Goal: Task Accomplishment & Management: Manage account settings

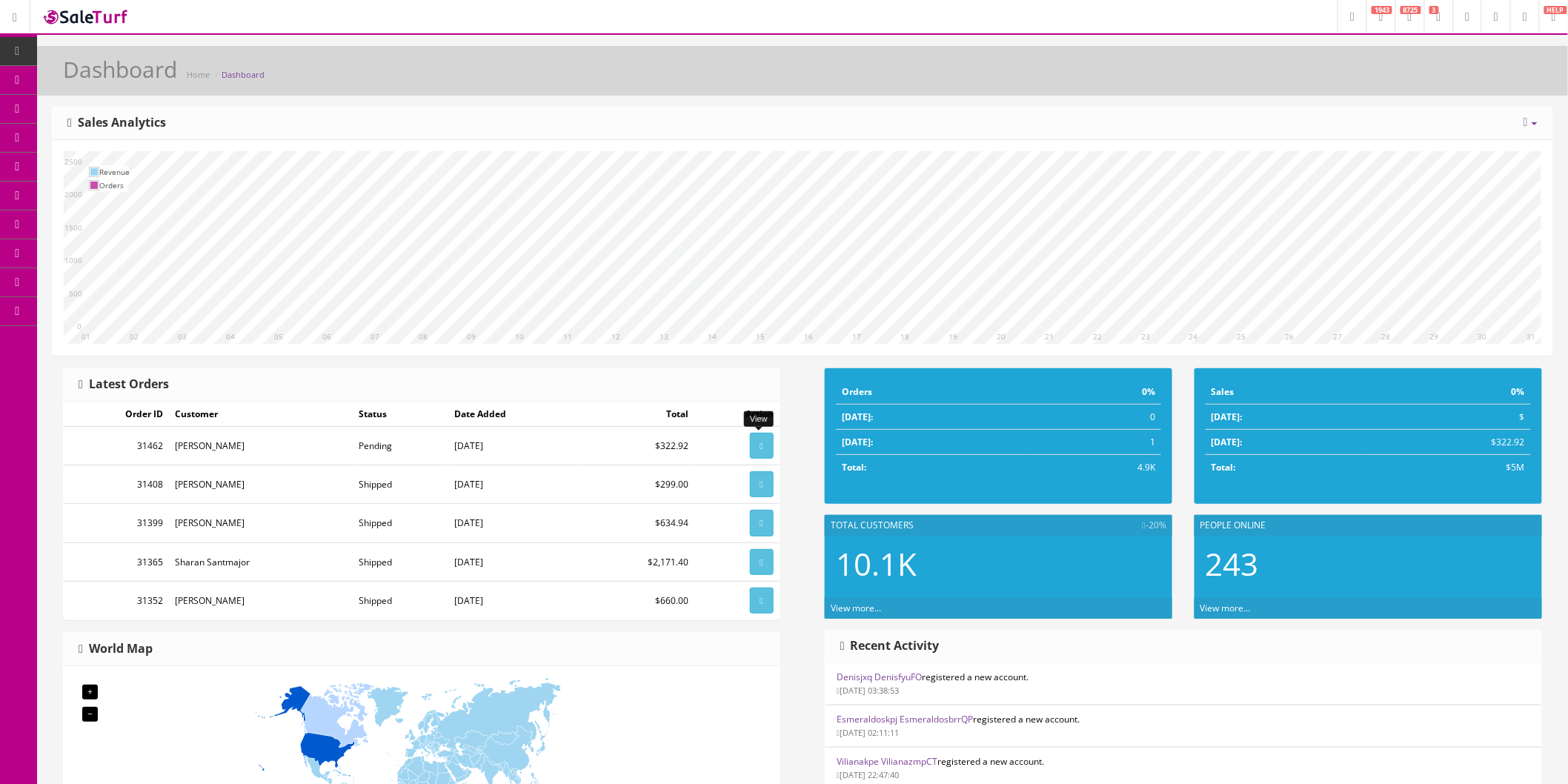
click at [761, 449] on icon at bounding box center [762, 445] width 3 height 8
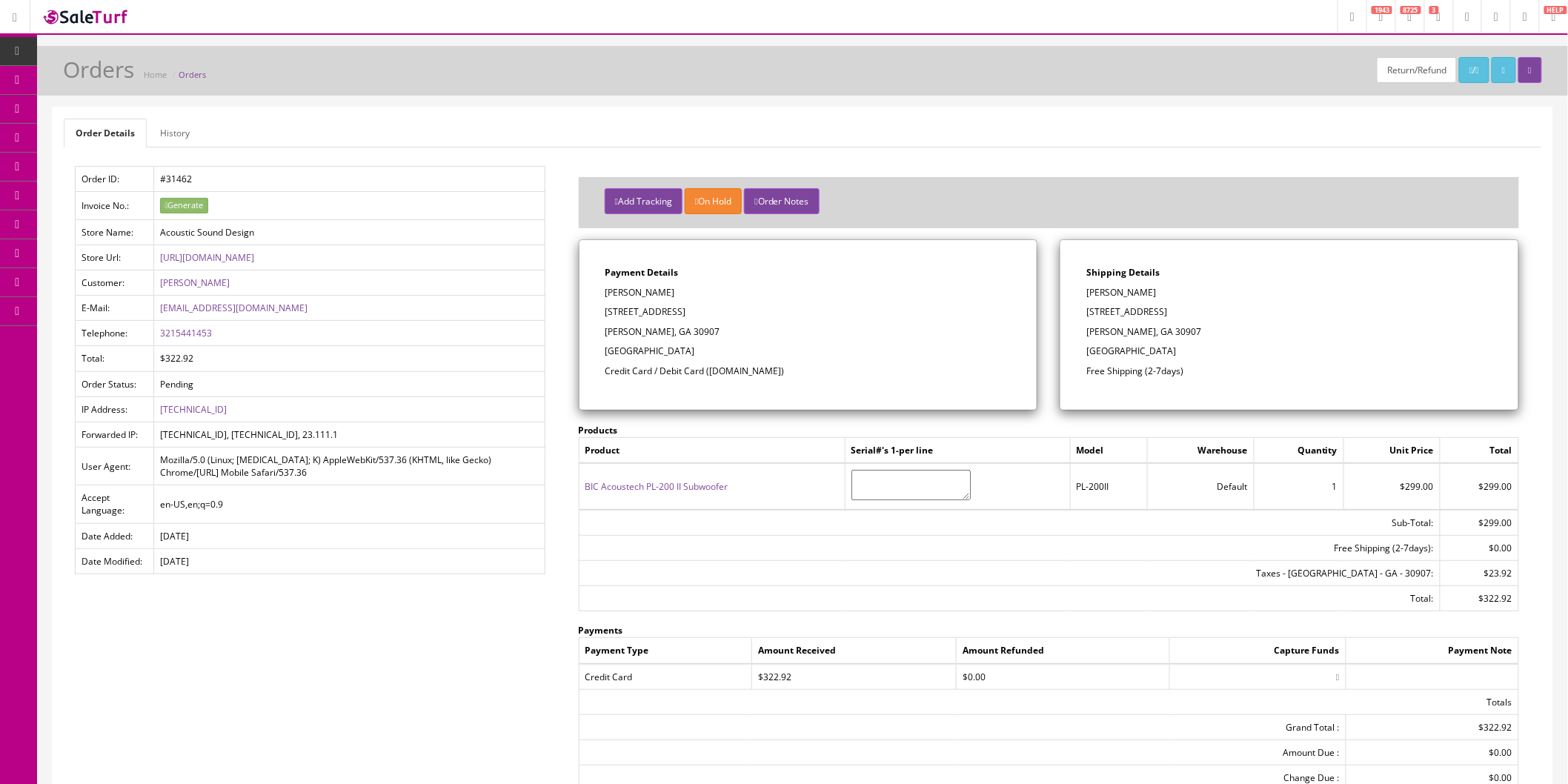
drag, startPoint x: 1169, startPoint y: 289, endPoint x: 1087, endPoint y: 292, distance: 82.1
click at [1087, 292] on p "[PERSON_NAME]" at bounding box center [1289, 292] width 406 height 13
copy p "[PERSON_NAME]"
click at [1191, 314] on p "306 Cimarron Place" at bounding box center [1289, 312] width 406 height 13
drag, startPoint x: 1186, startPoint y: 314, endPoint x: 1087, endPoint y: 312, distance: 99.0
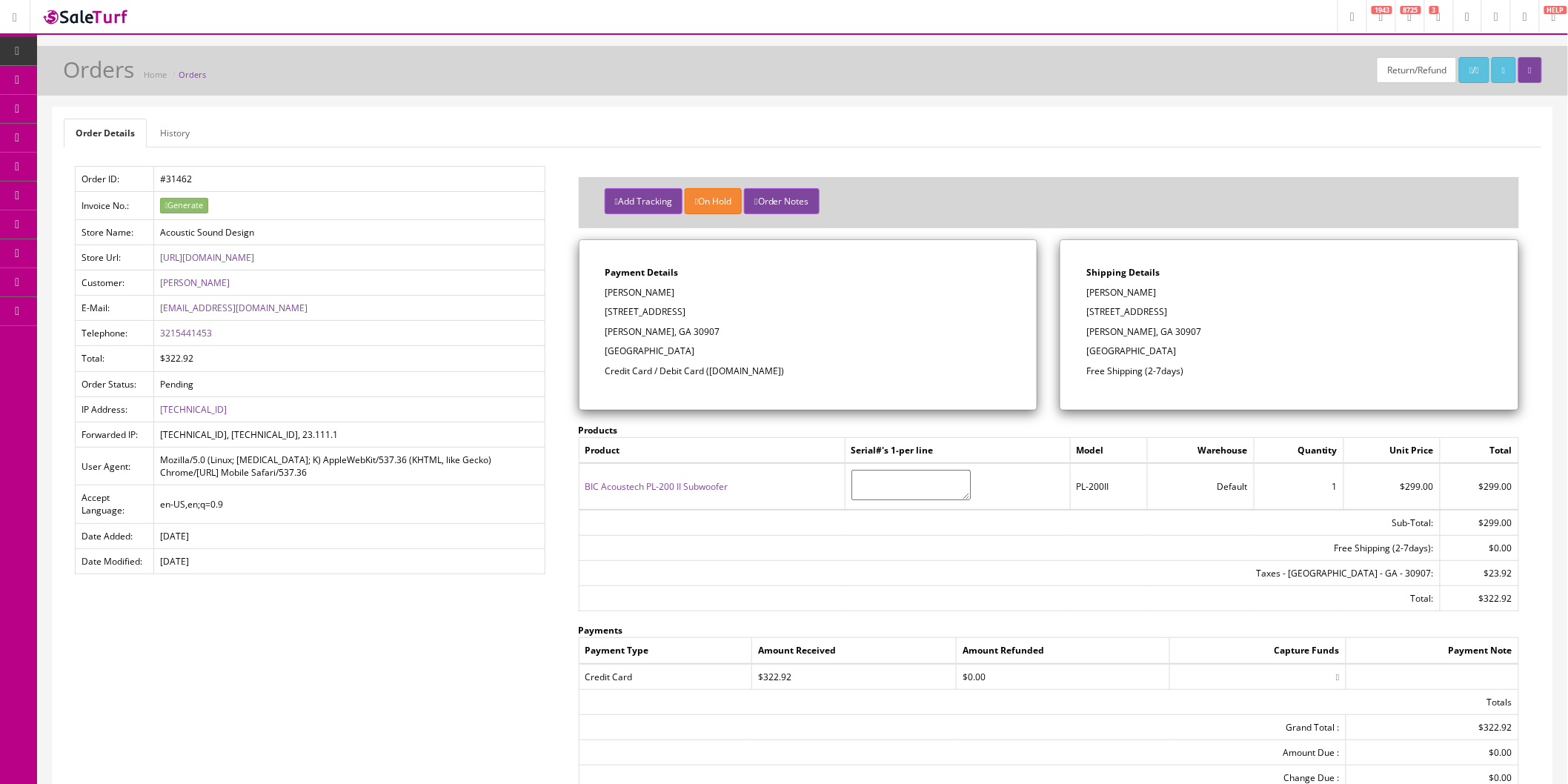
click at [1087, 312] on p "306 Cimarron Place" at bounding box center [1289, 312] width 406 height 13
copy p "306 Cimarron Place"
drag, startPoint x: 1175, startPoint y: 330, endPoint x: 1144, endPoint y: 331, distance: 31.0
click at [1144, 331] on p "Martinez, GA 30907" at bounding box center [1289, 332] width 406 height 13
copy p "30907"
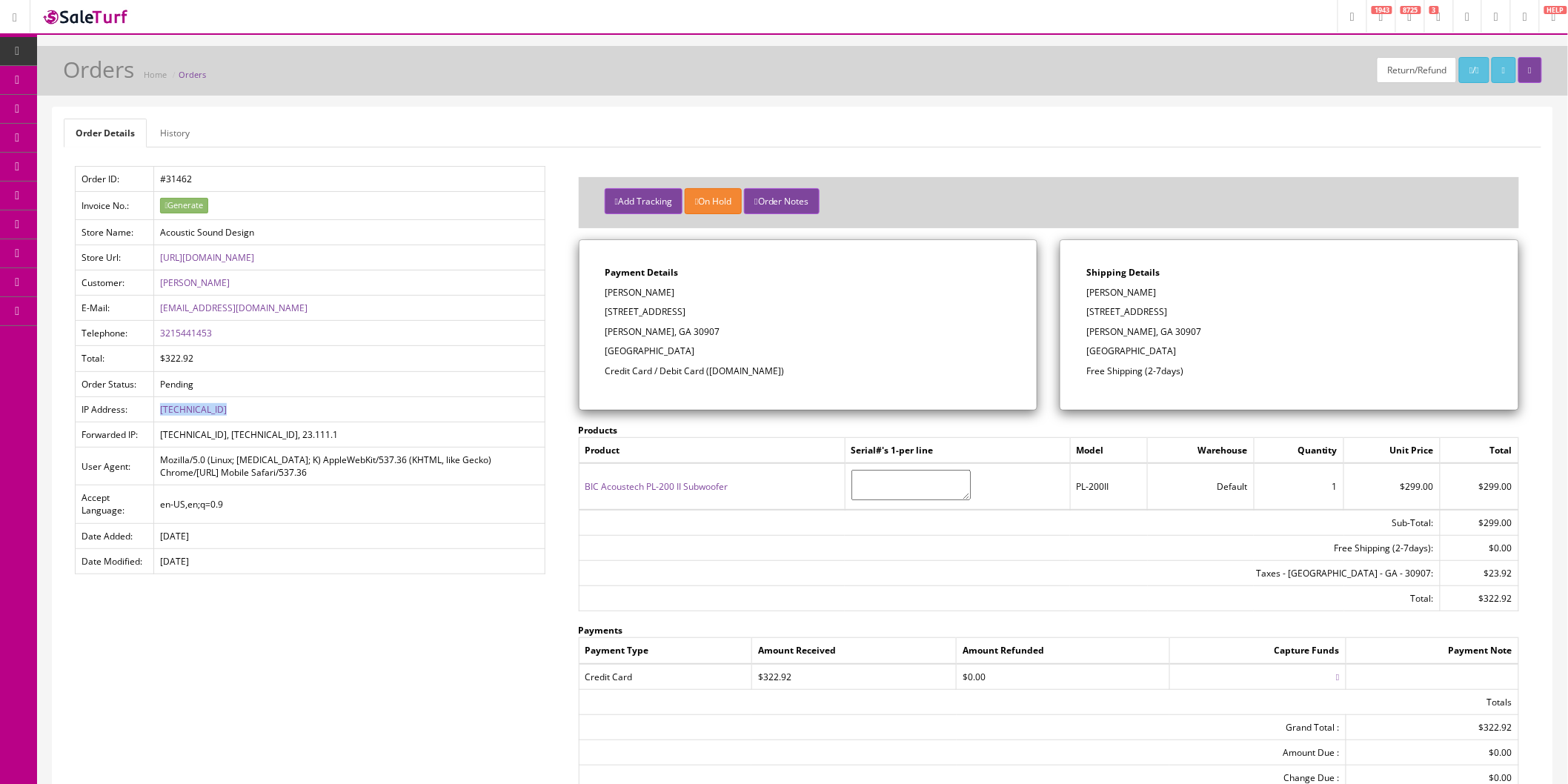
drag, startPoint x: 272, startPoint y: 404, endPoint x: 160, endPoint y: 417, distance: 112.8
click at [160, 417] on td "174.56.243.208" at bounding box center [349, 408] width 391 height 25
copy link "174.56.243.208"
click at [280, 403] on td "174.56.243.208" at bounding box center [349, 408] width 391 height 25
drag, startPoint x: 225, startPoint y: 332, endPoint x: 160, endPoint y: 335, distance: 65.1
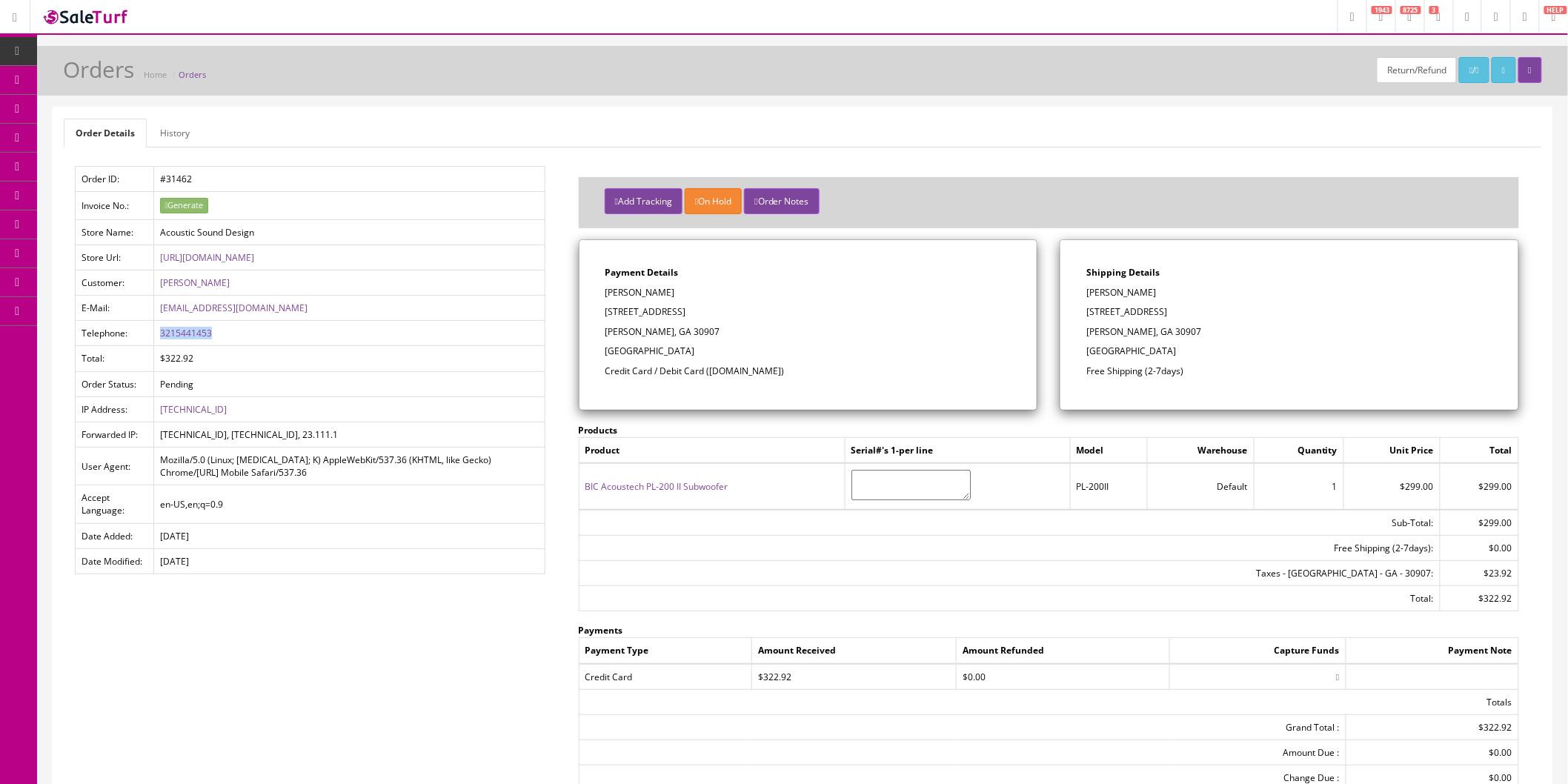
click at [160, 335] on td "3215441453" at bounding box center [349, 333] width 391 height 25
copy link "3215441453"
drag, startPoint x: 280, startPoint y: 306, endPoint x: 160, endPoint y: 314, distance: 120.3
click at [160, 314] on td "robertk94@yahoo.com" at bounding box center [349, 308] width 391 height 25
copy link "robertk94@yahoo.com"
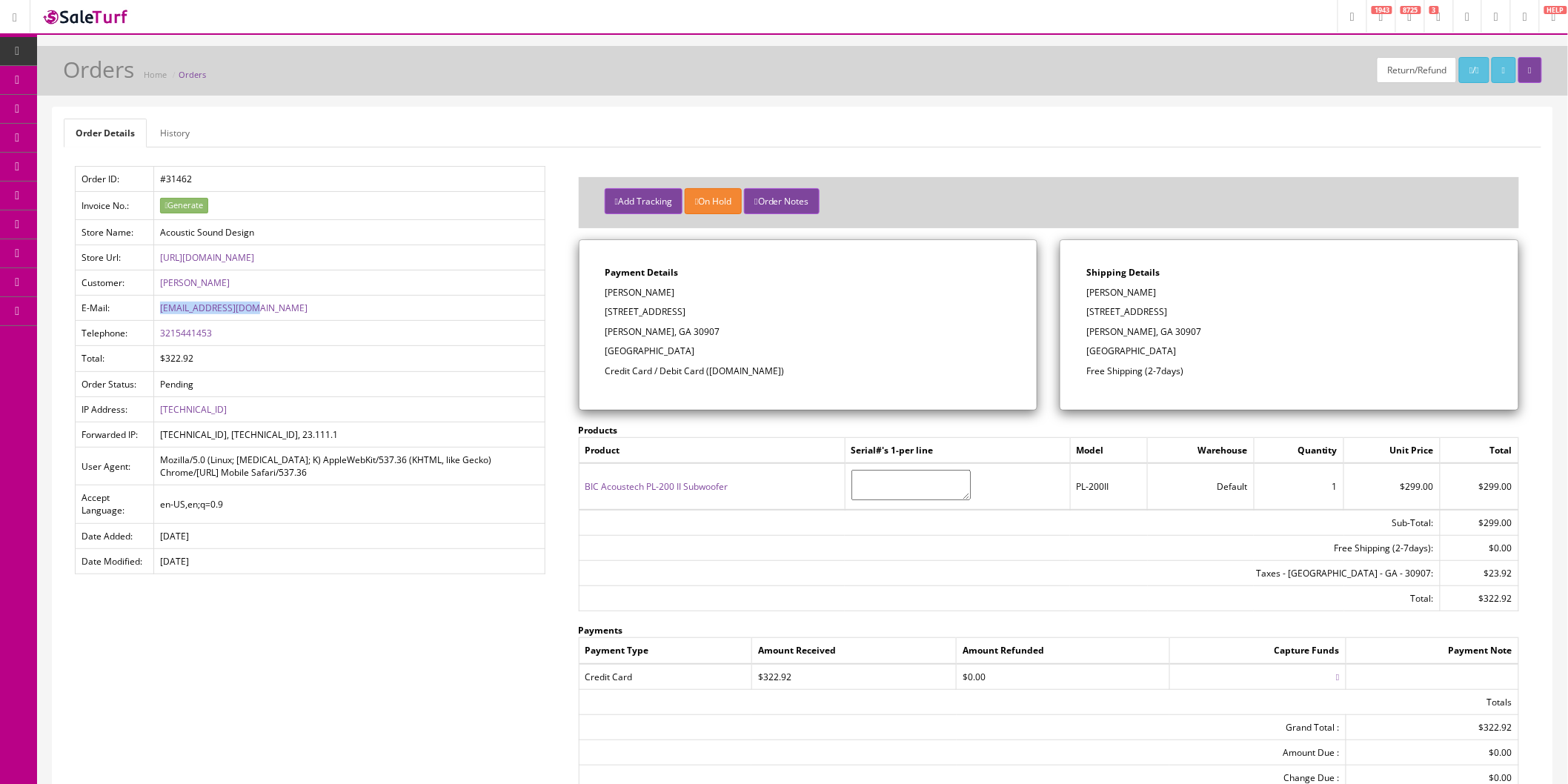
click at [618, 200] on icon "button" at bounding box center [616, 200] width 3 height 8
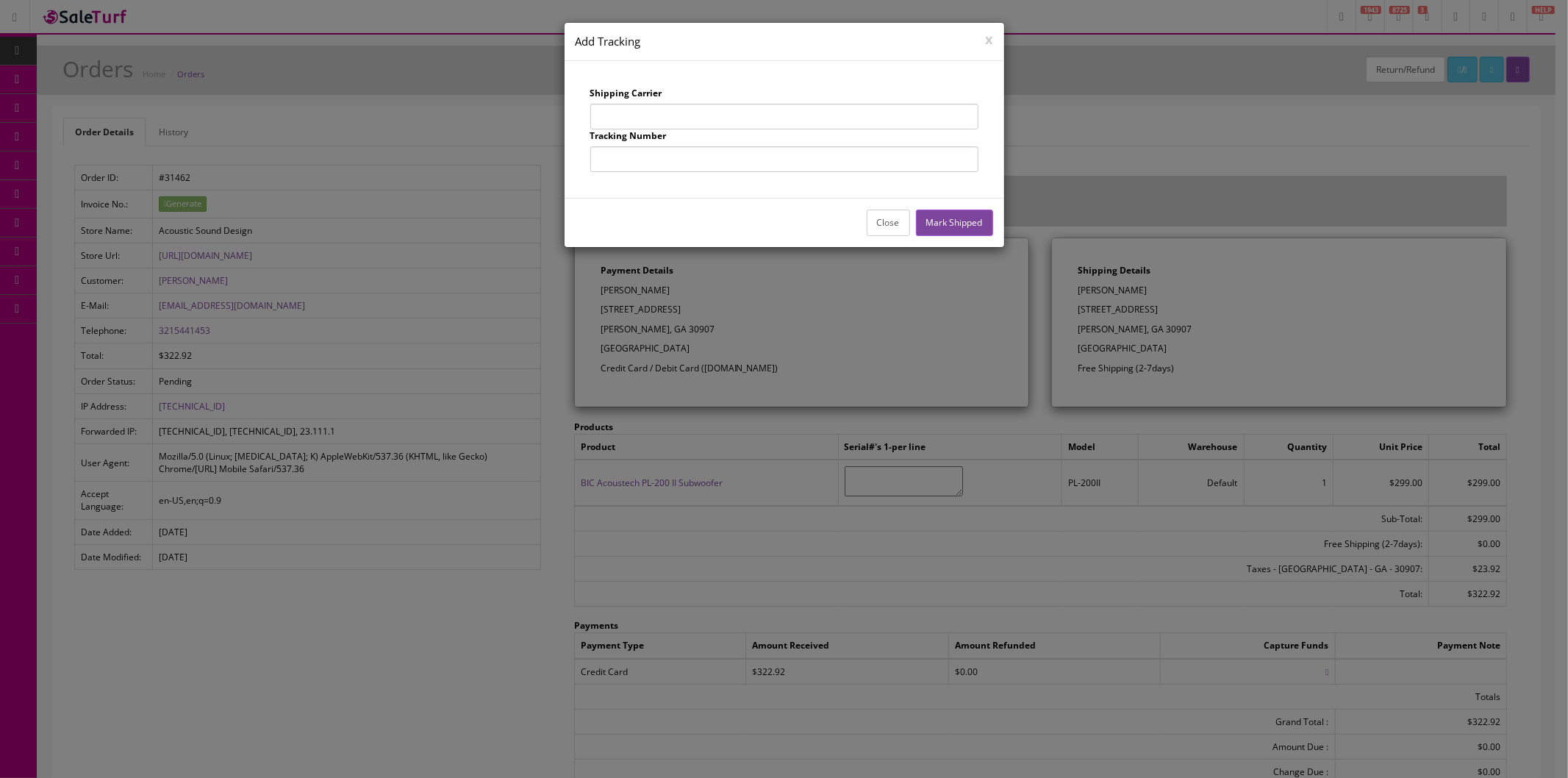
click at [671, 119] on input "text" at bounding box center [784, 117] width 389 height 26
type input "UPS"
click at [684, 159] on input "text" at bounding box center [784, 159] width 389 height 26
type input "1Z863E834256501528"
click at [942, 226] on button "Mark Shipped" at bounding box center [955, 222] width 77 height 26
